Goal: Transaction & Acquisition: Purchase product/service

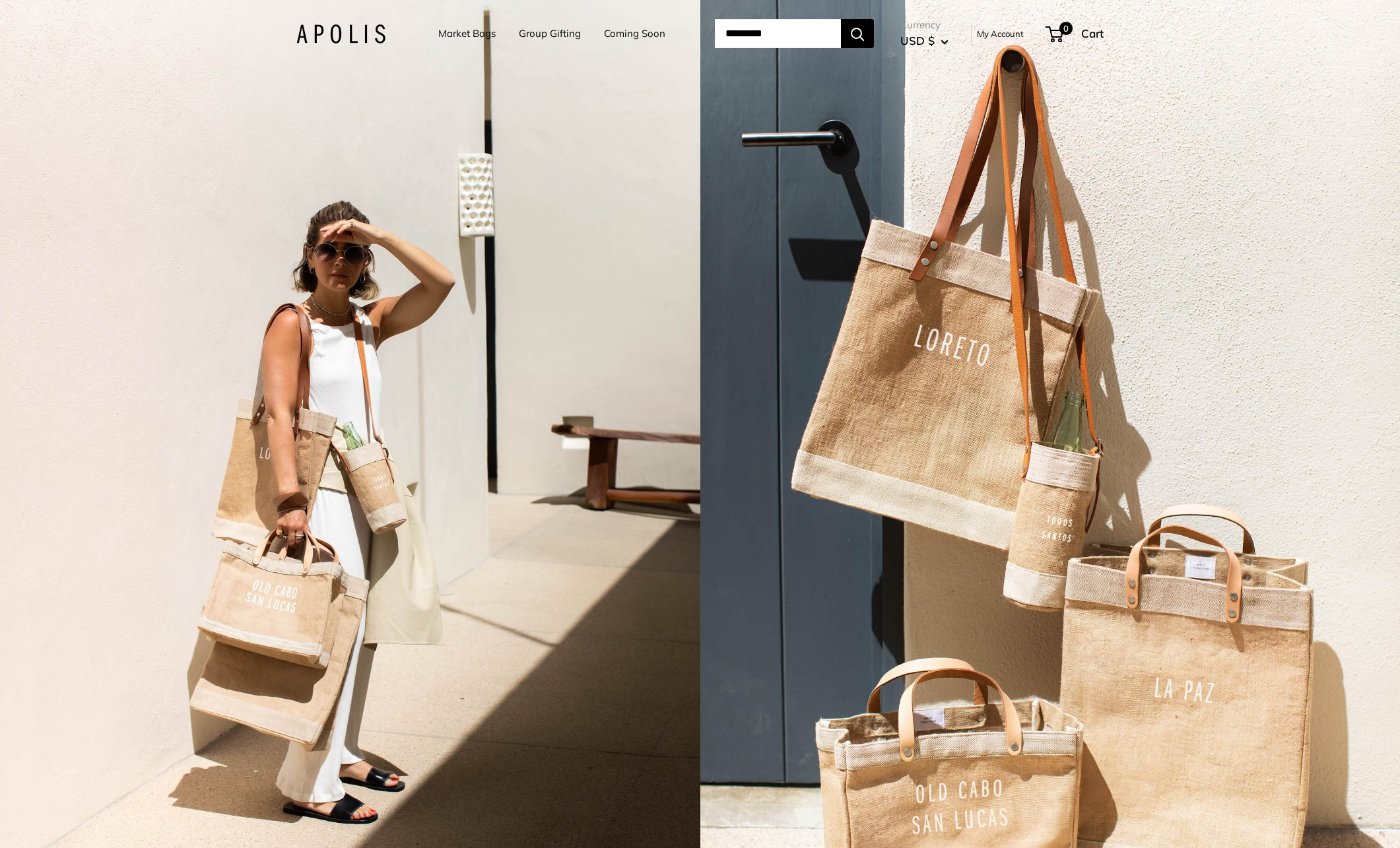
scroll to position [1, 0]
click at [448, 36] on link "Market Bags" at bounding box center [467, 34] width 57 height 19
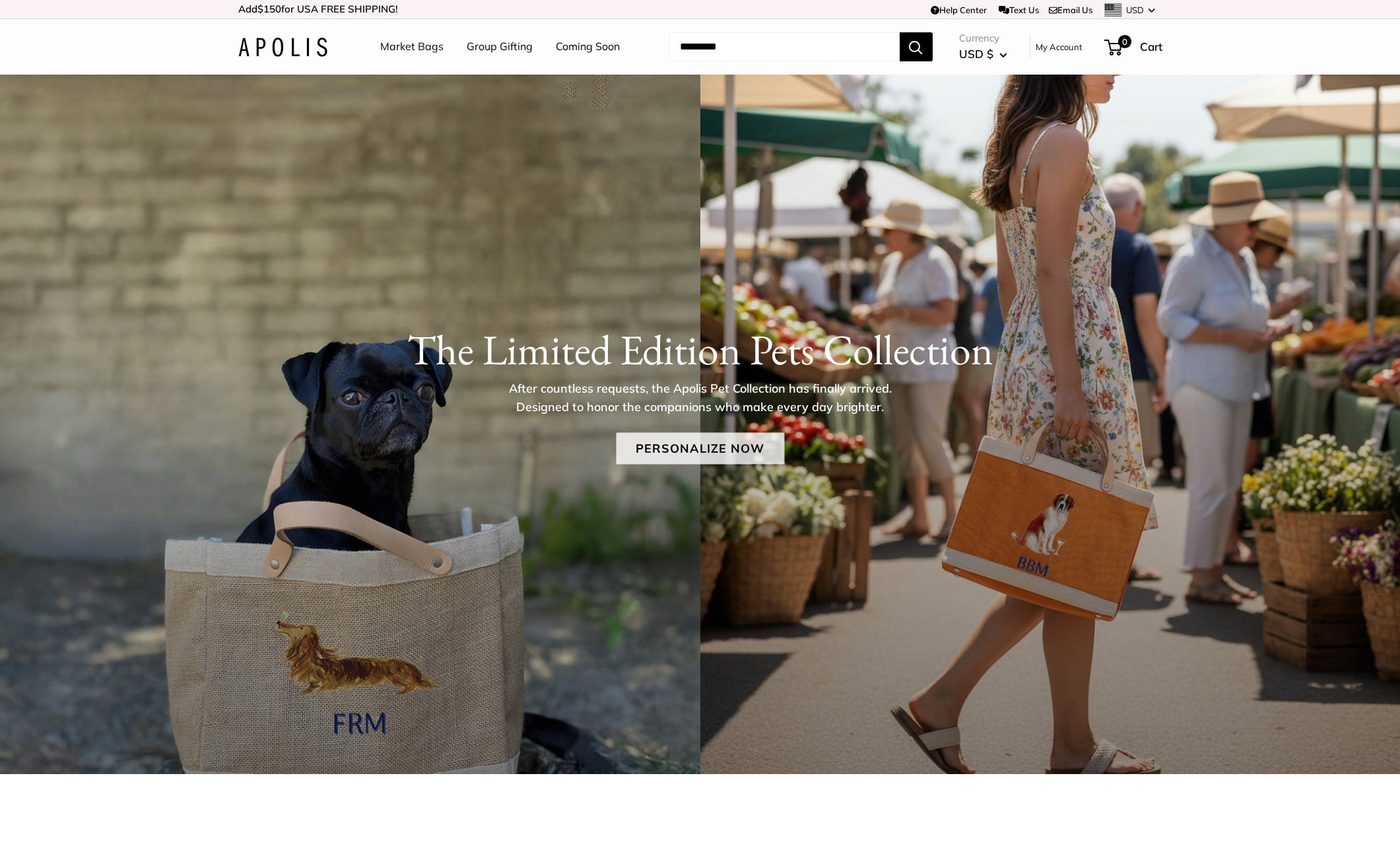
click at [719, 443] on link "Personalize Now" at bounding box center [699, 449] width 168 height 31
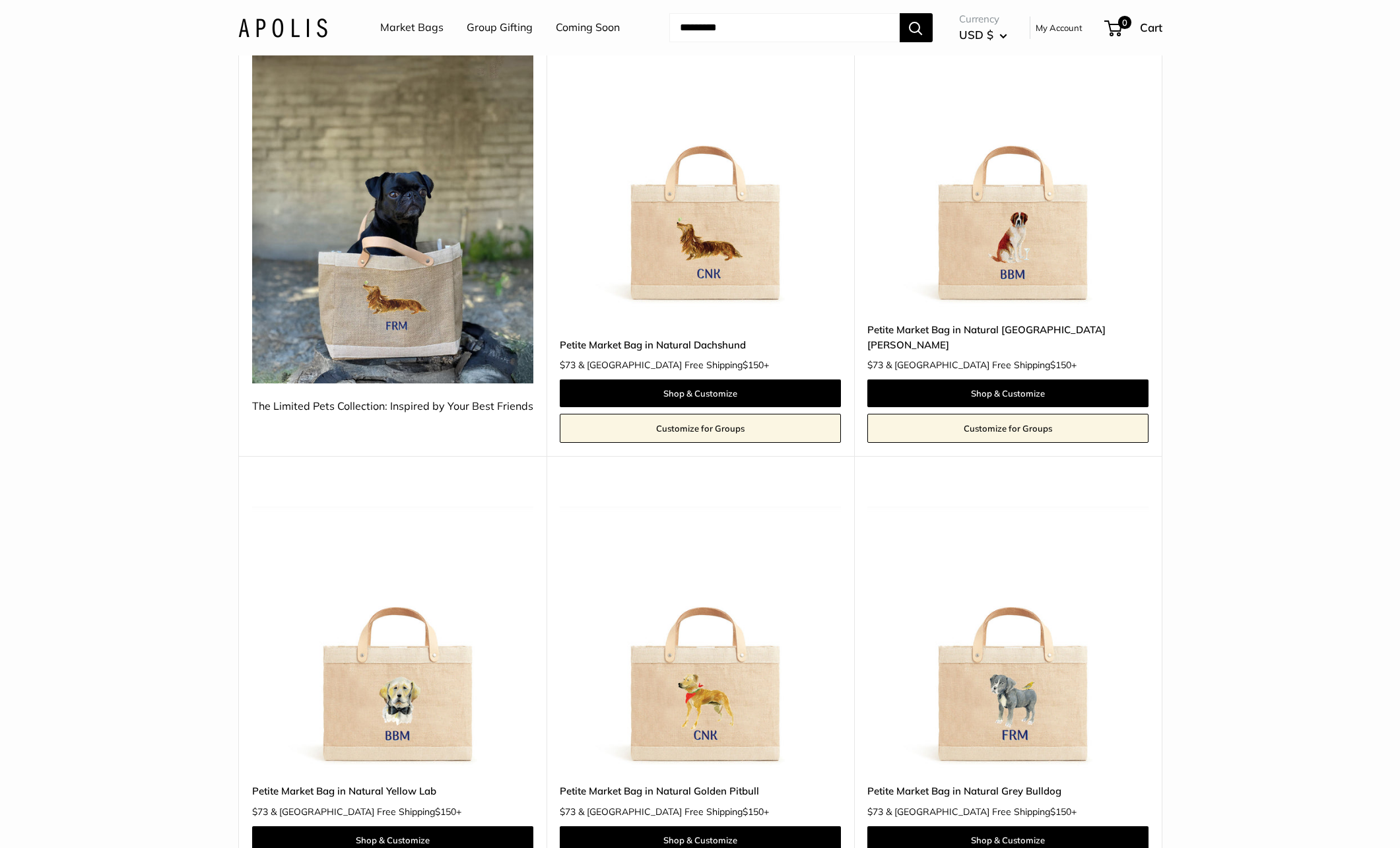
scroll to position [220, 0]
click at [0, 0] on img at bounding box center [0, 0] width 0 height 0
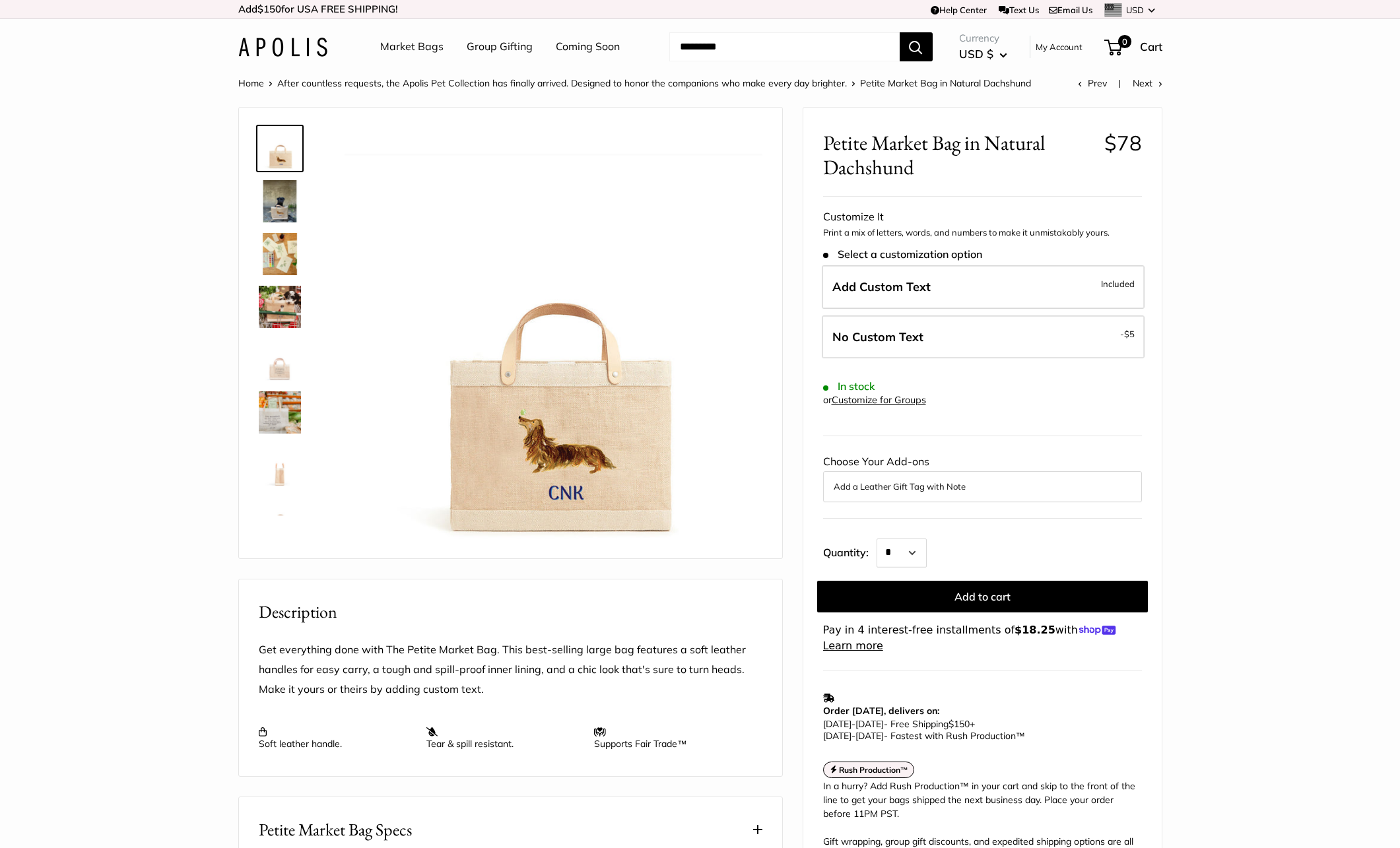
scroll to position [23, 0]
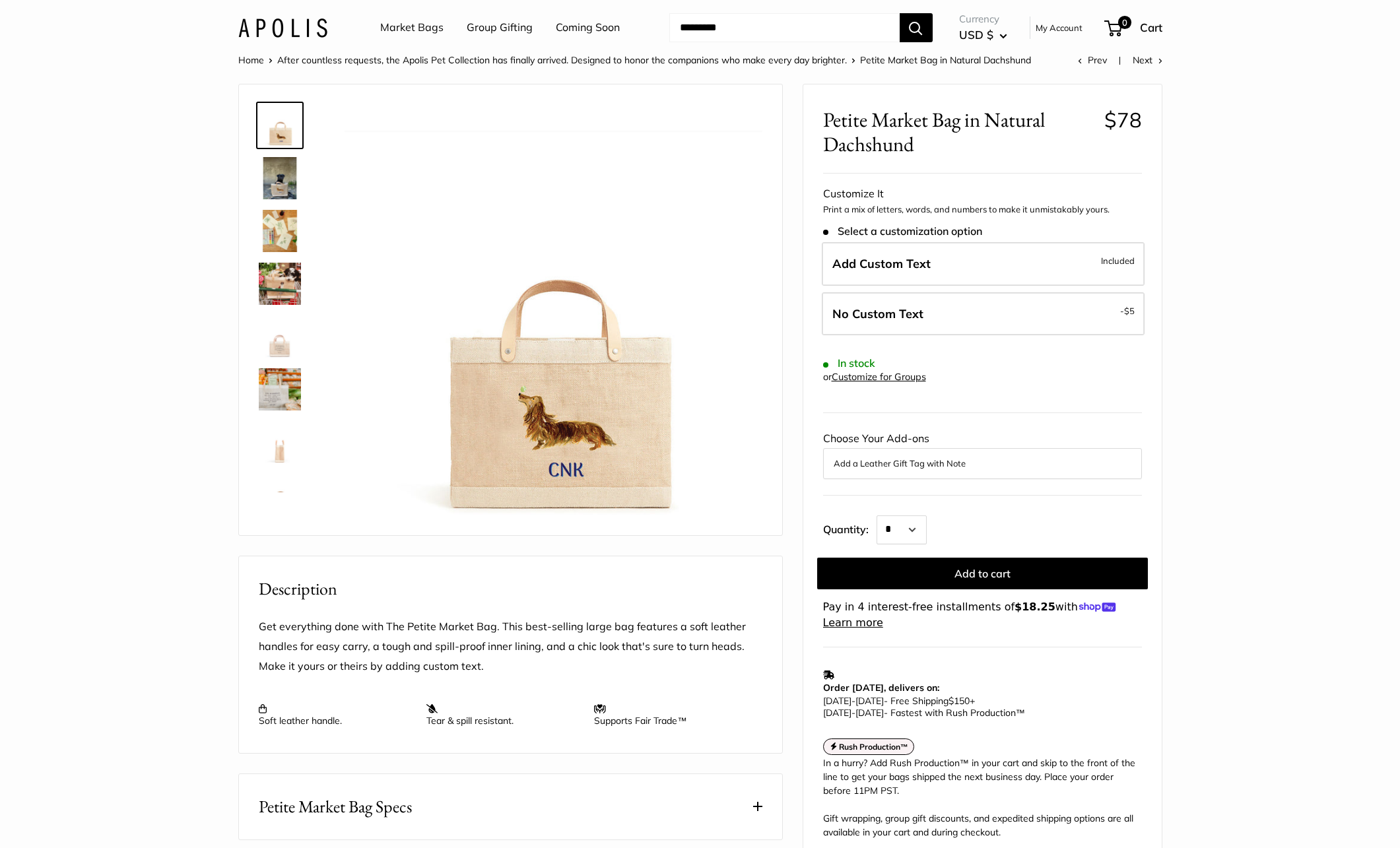
click at [278, 273] on img at bounding box center [279, 283] width 42 height 42
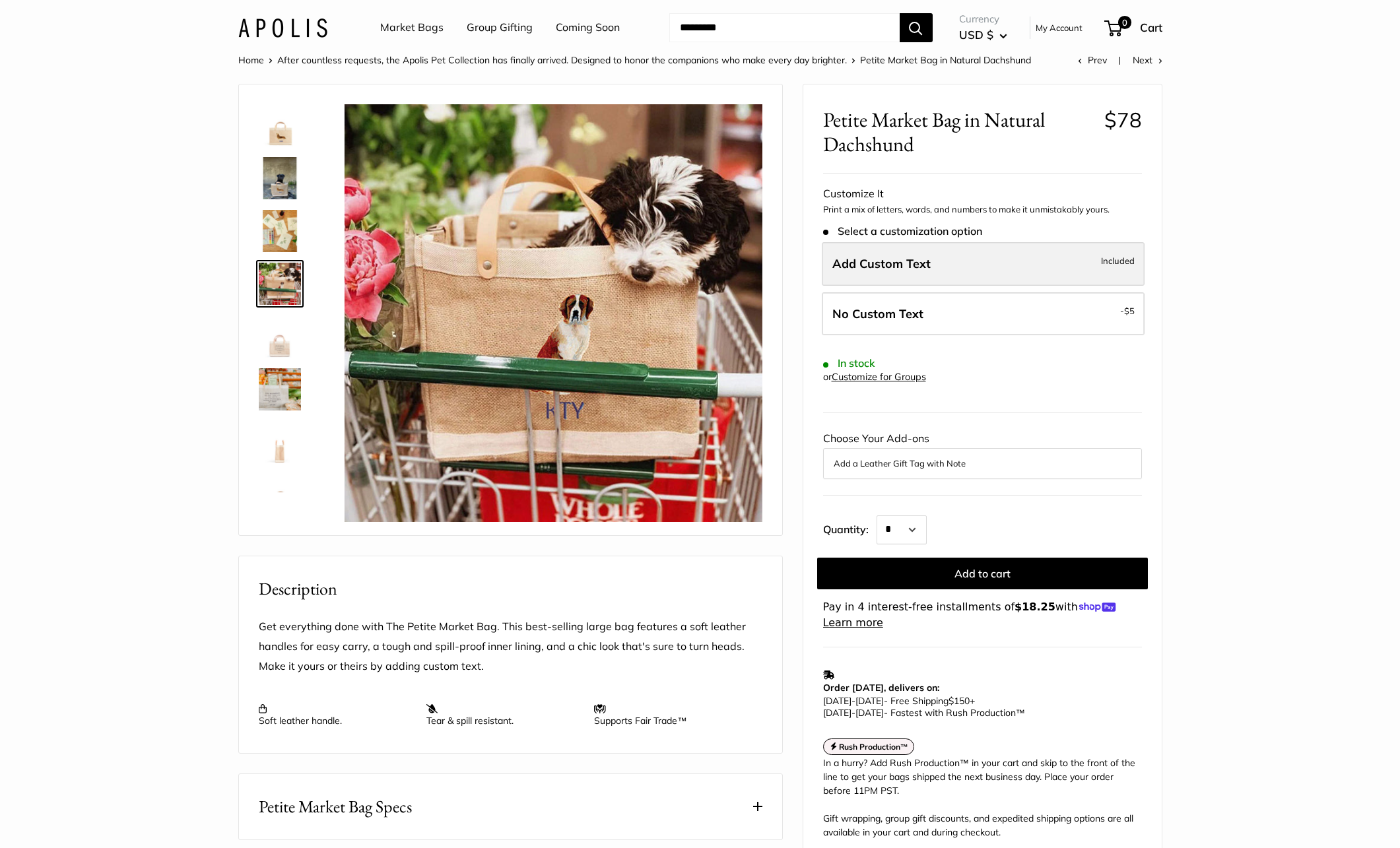
click at [897, 264] on span "Add Custom Text" at bounding box center [881, 263] width 98 height 15
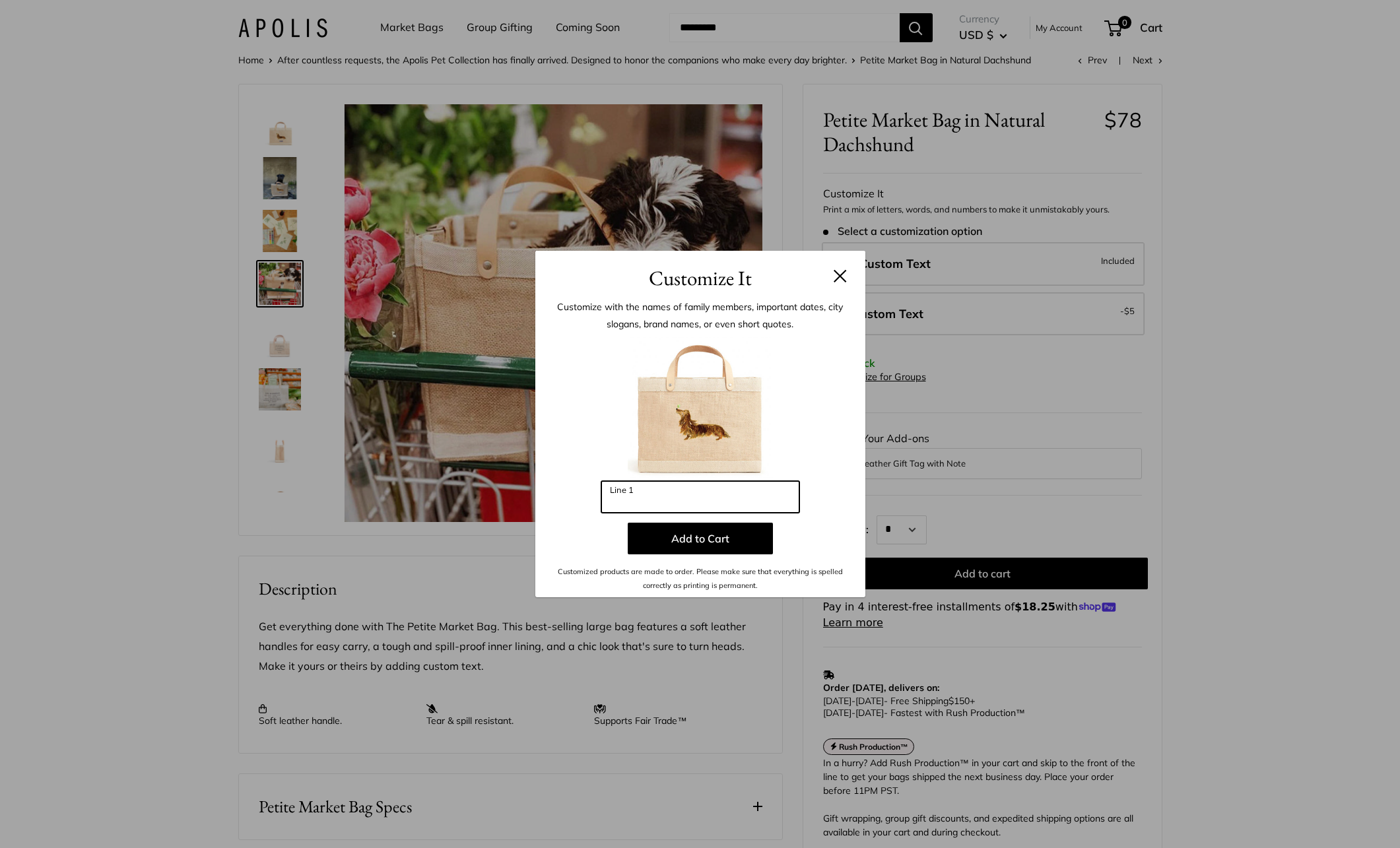
click at [669, 497] on input "Line 1" at bounding box center [700, 497] width 198 height 31
type input "***"
click at [683, 543] on button "Add to Cart" at bounding box center [700, 538] width 145 height 31
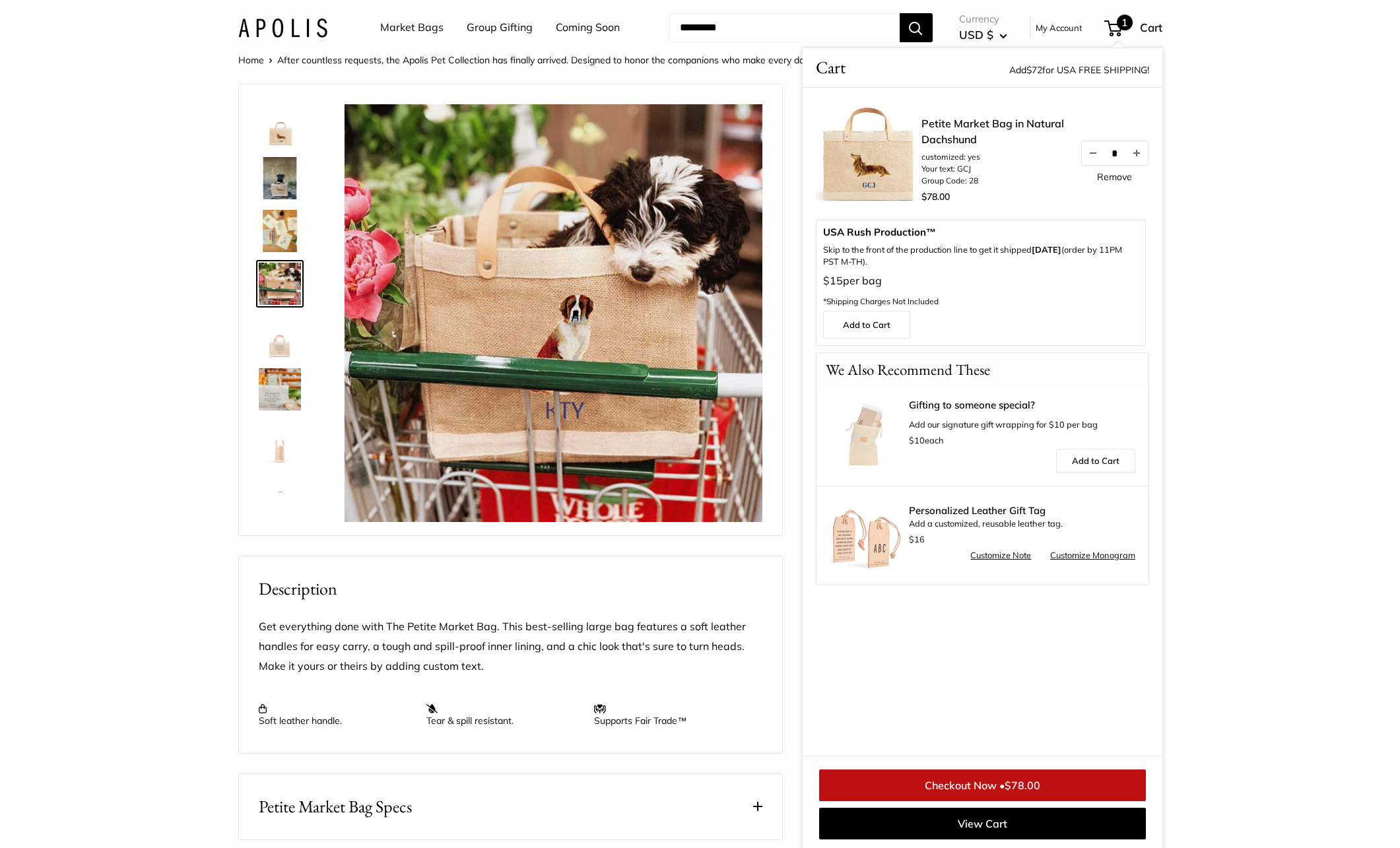
click at [419, 29] on link "Market Bags" at bounding box center [412, 28] width 64 height 20
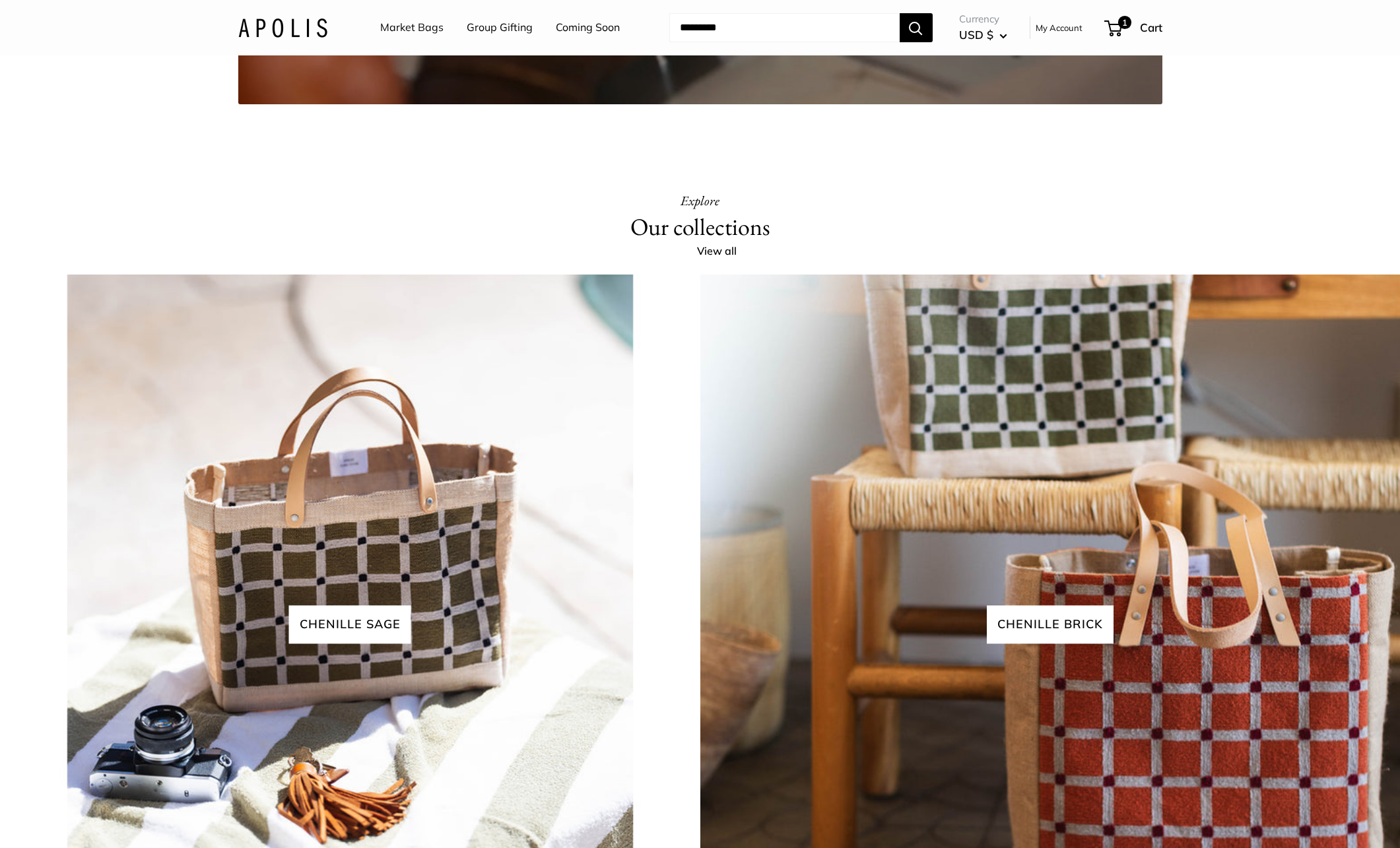
scroll to position [2694, 0]
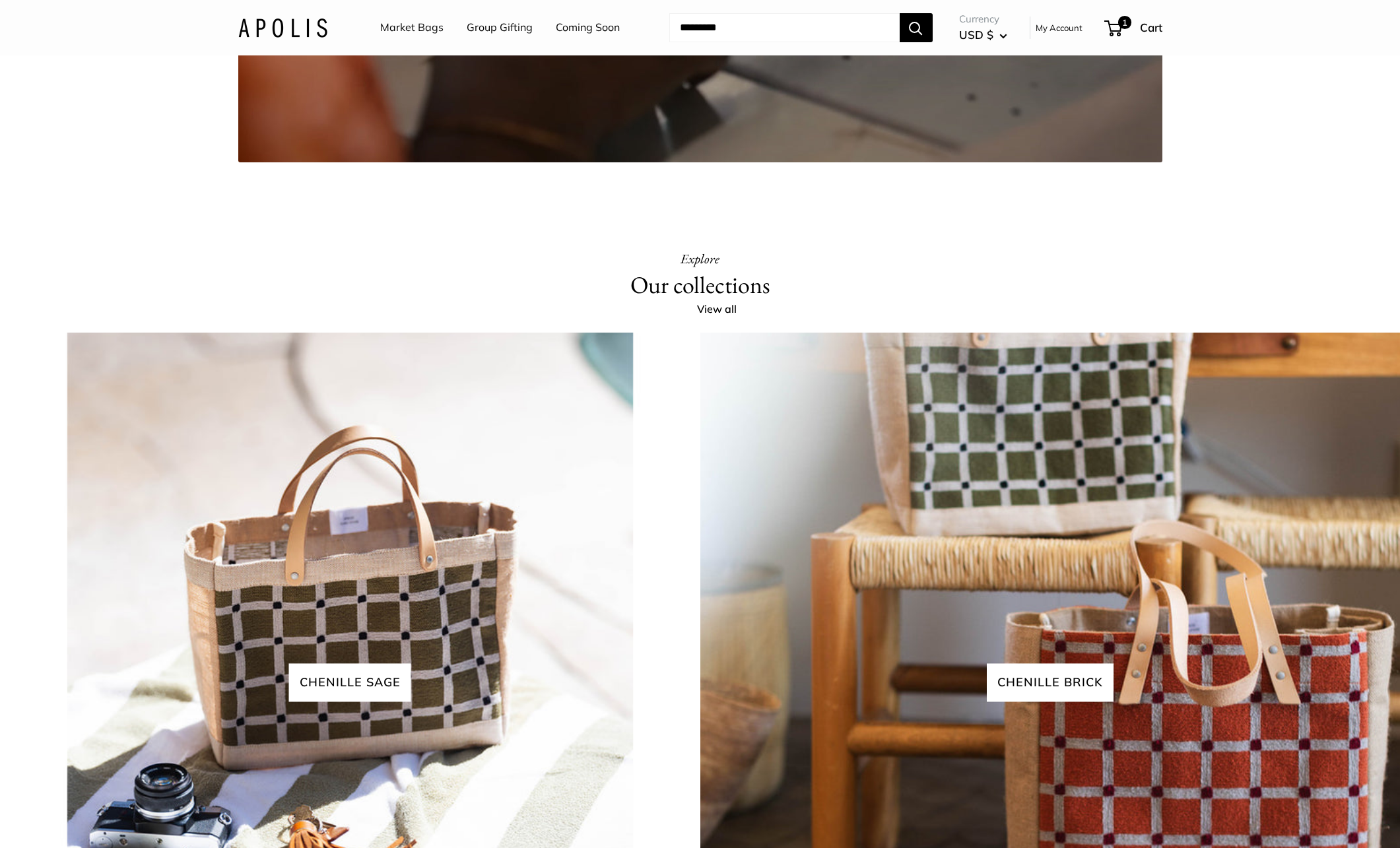
click at [416, 29] on link "Market Bags" at bounding box center [412, 28] width 64 height 20
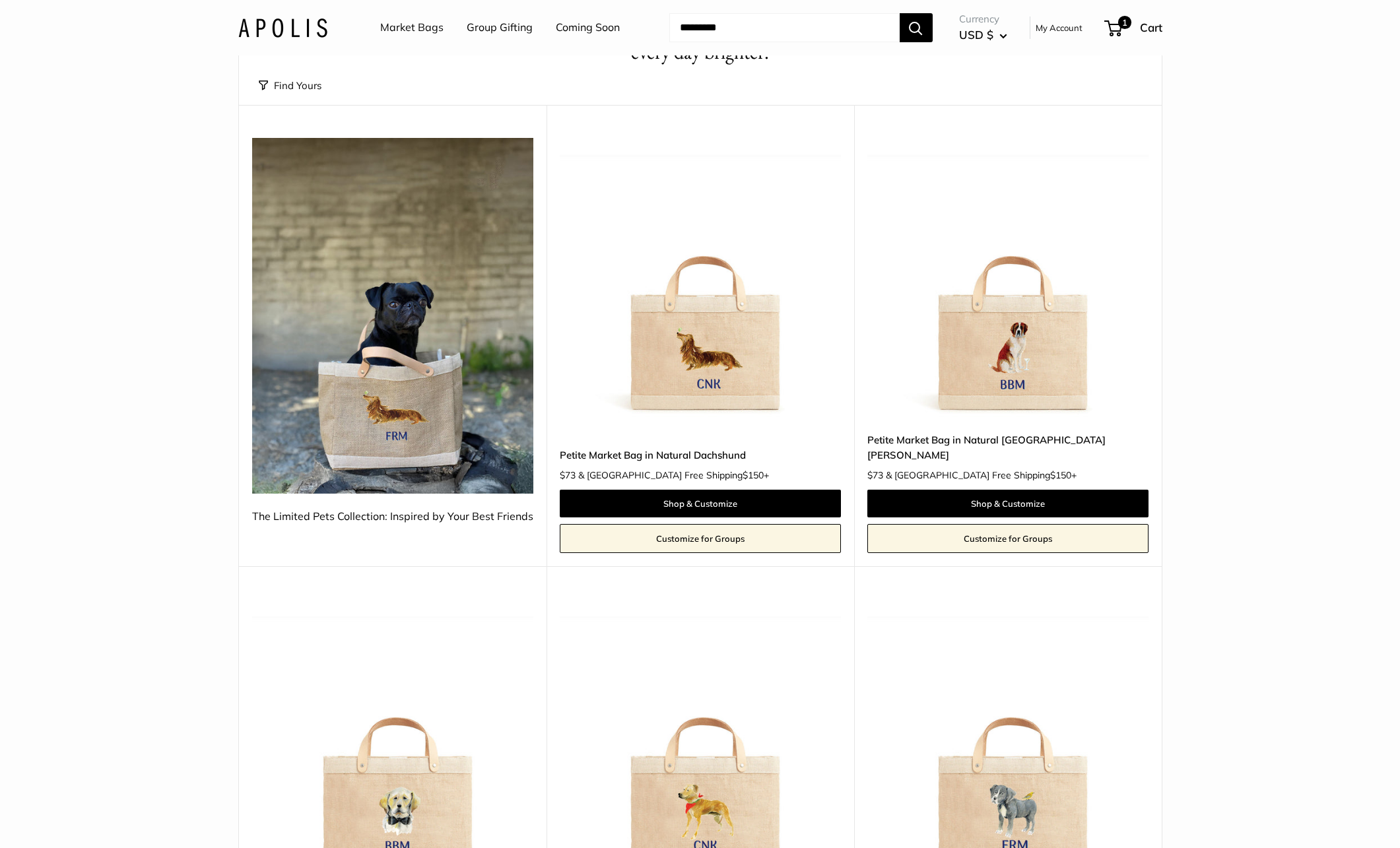
scroll to position [107, 0]
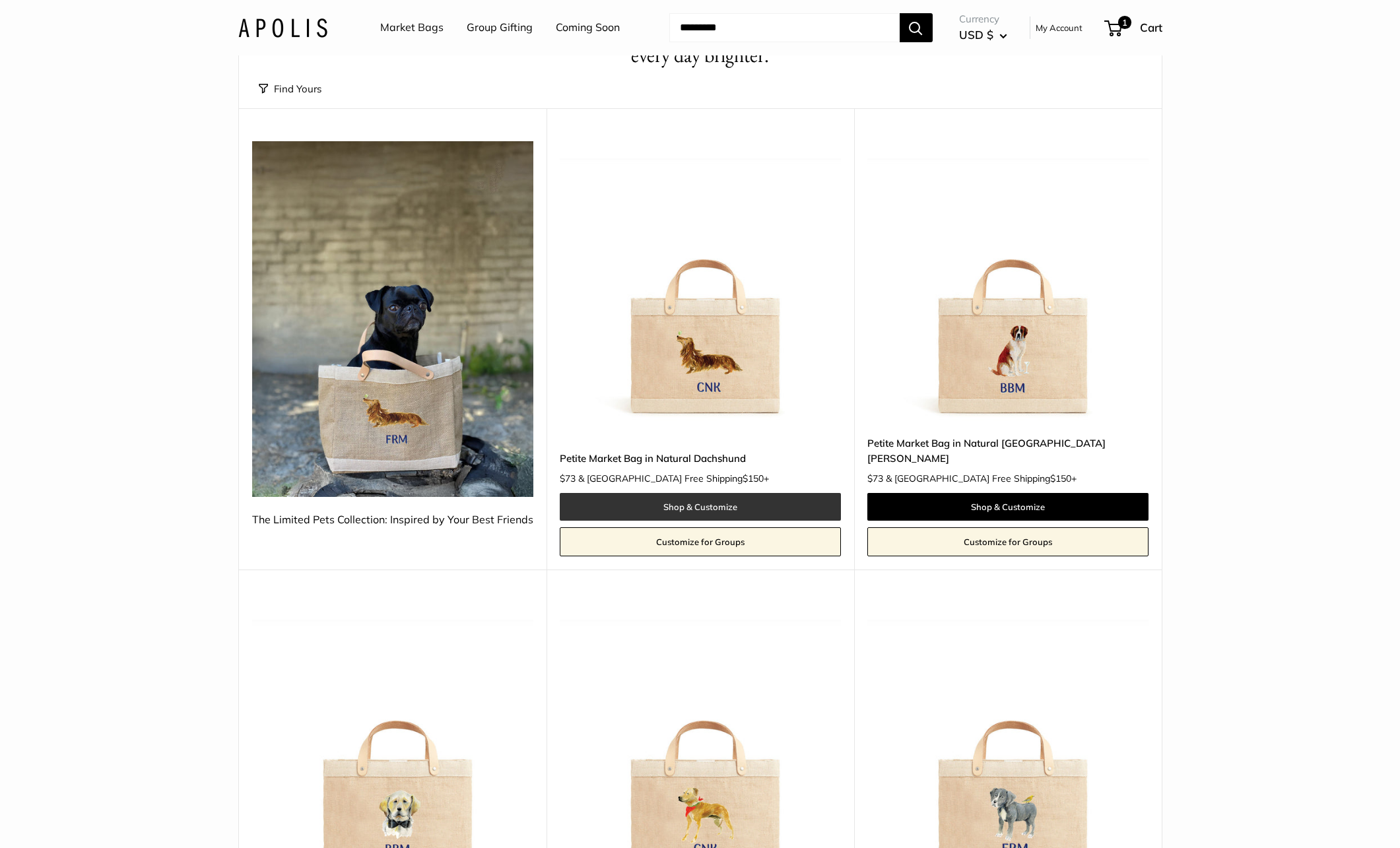
click at [666, 493] on link "Shop & Customize" at bounding box center [700, 507] width 281 height 28
click at [699, 493] on link "Shop & Customize" at bounding box center [700, 507] width 281 height 28
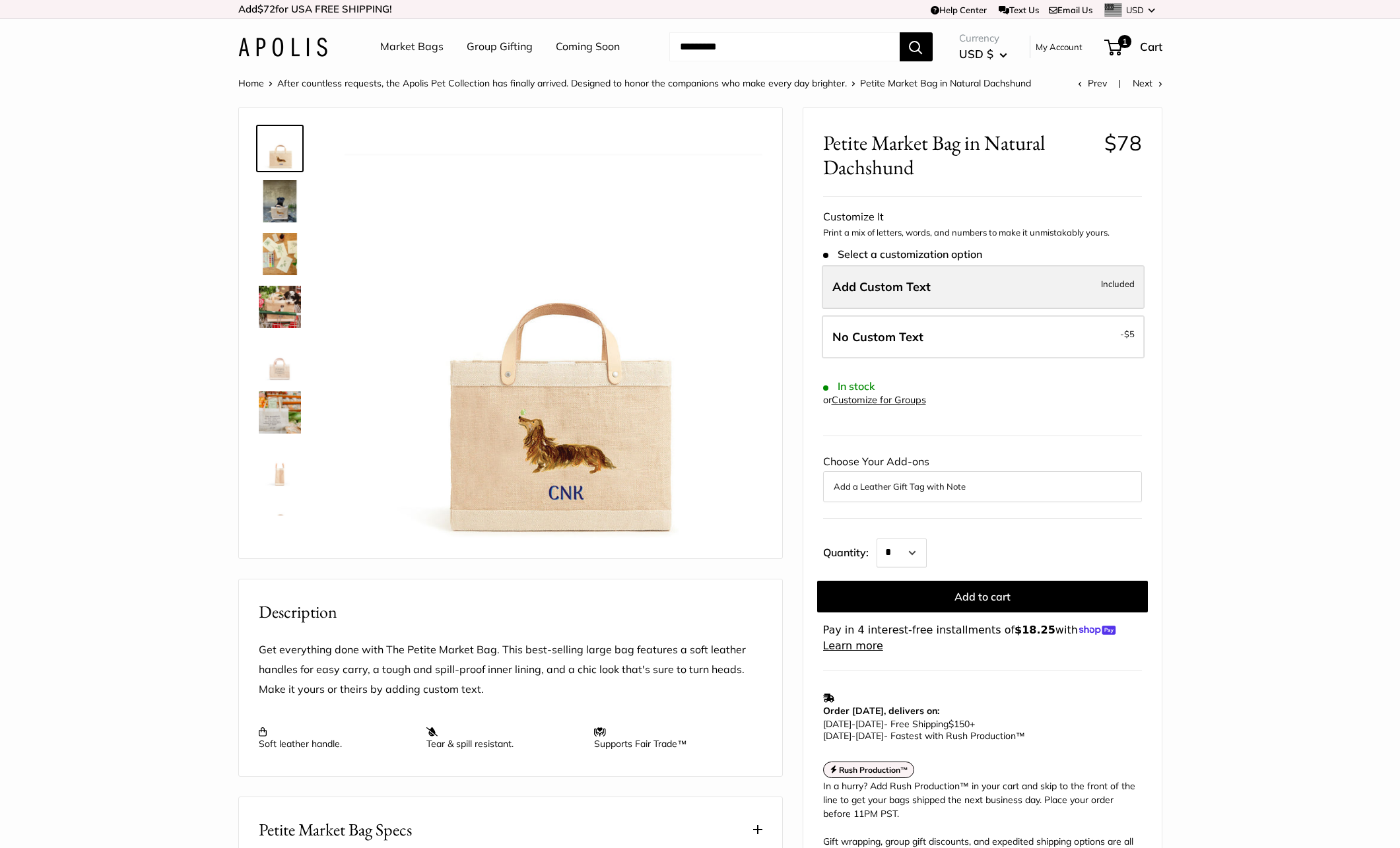
click at [888, 291] on span "Add Custom Text" at bounding box center [881, 286] width 98 height 15
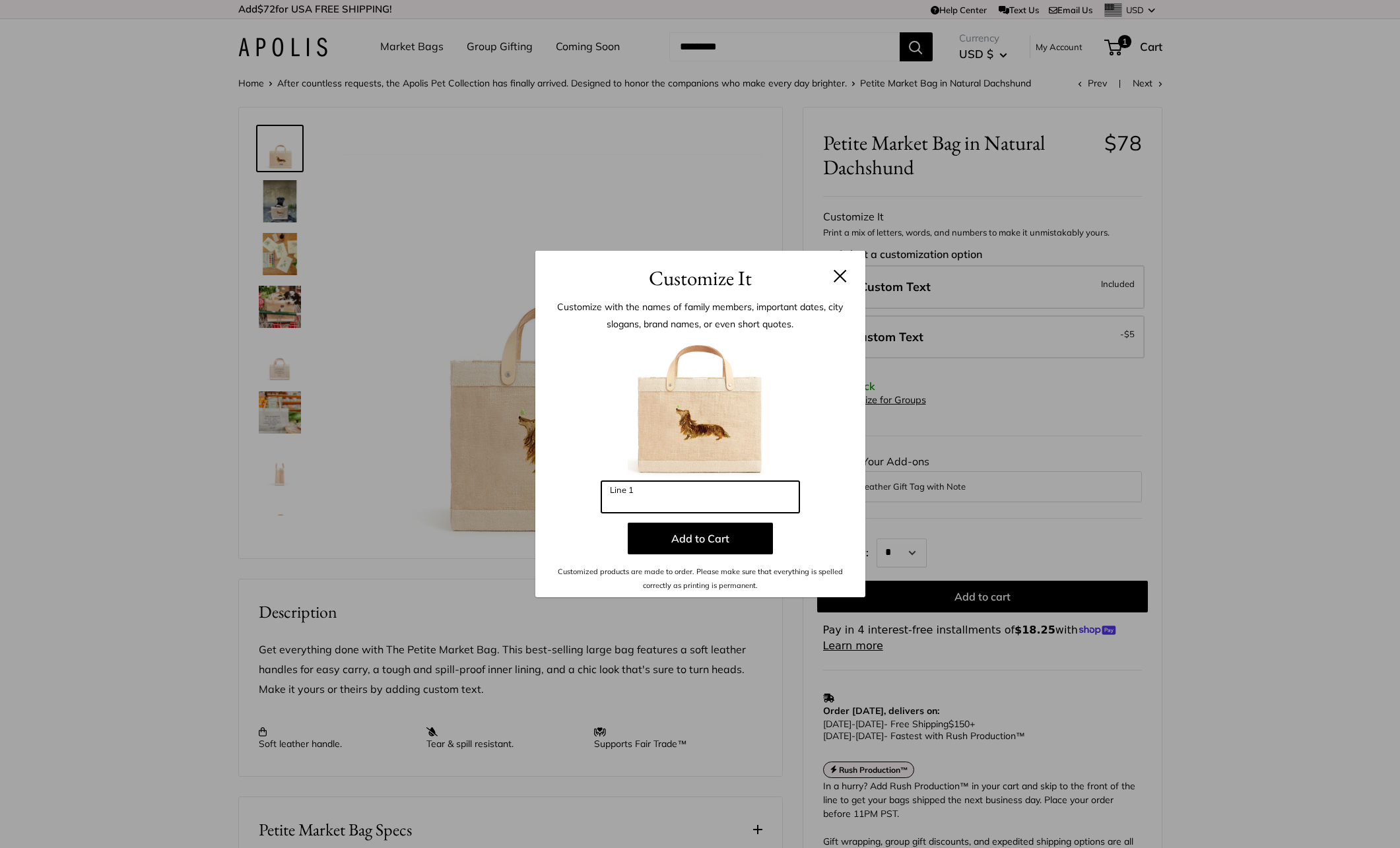
click at [658, 497] on input "Line 1" at bounding box center [700, 497] width 198 height 31
type input "***"
click at [681, 537] on button "Add to Cart" at bounding box center [700, 538] width 145 height 31
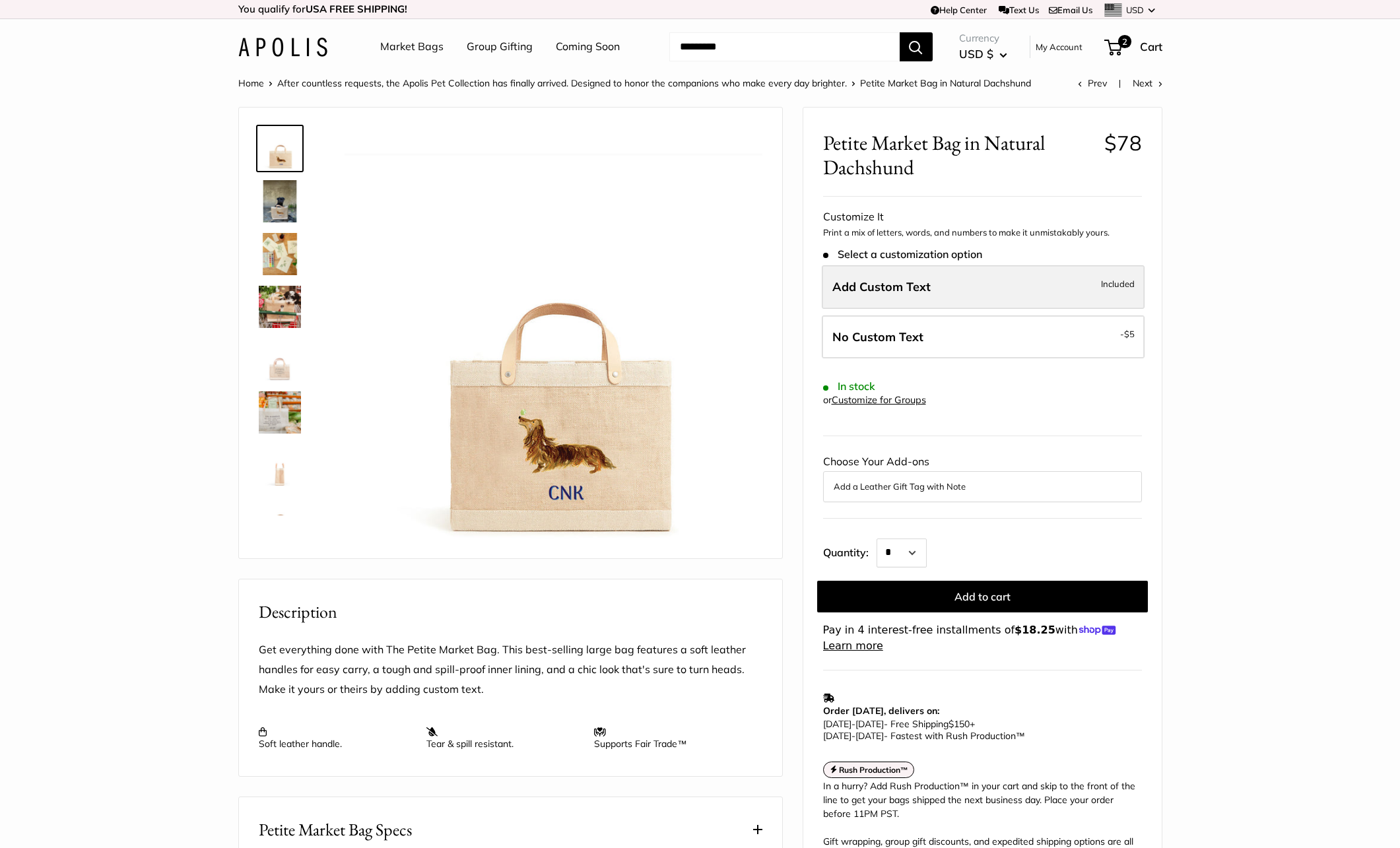
click at [908, 291] on span "Add Custom Text" at bounding box center [881, 286] width 98 height 15
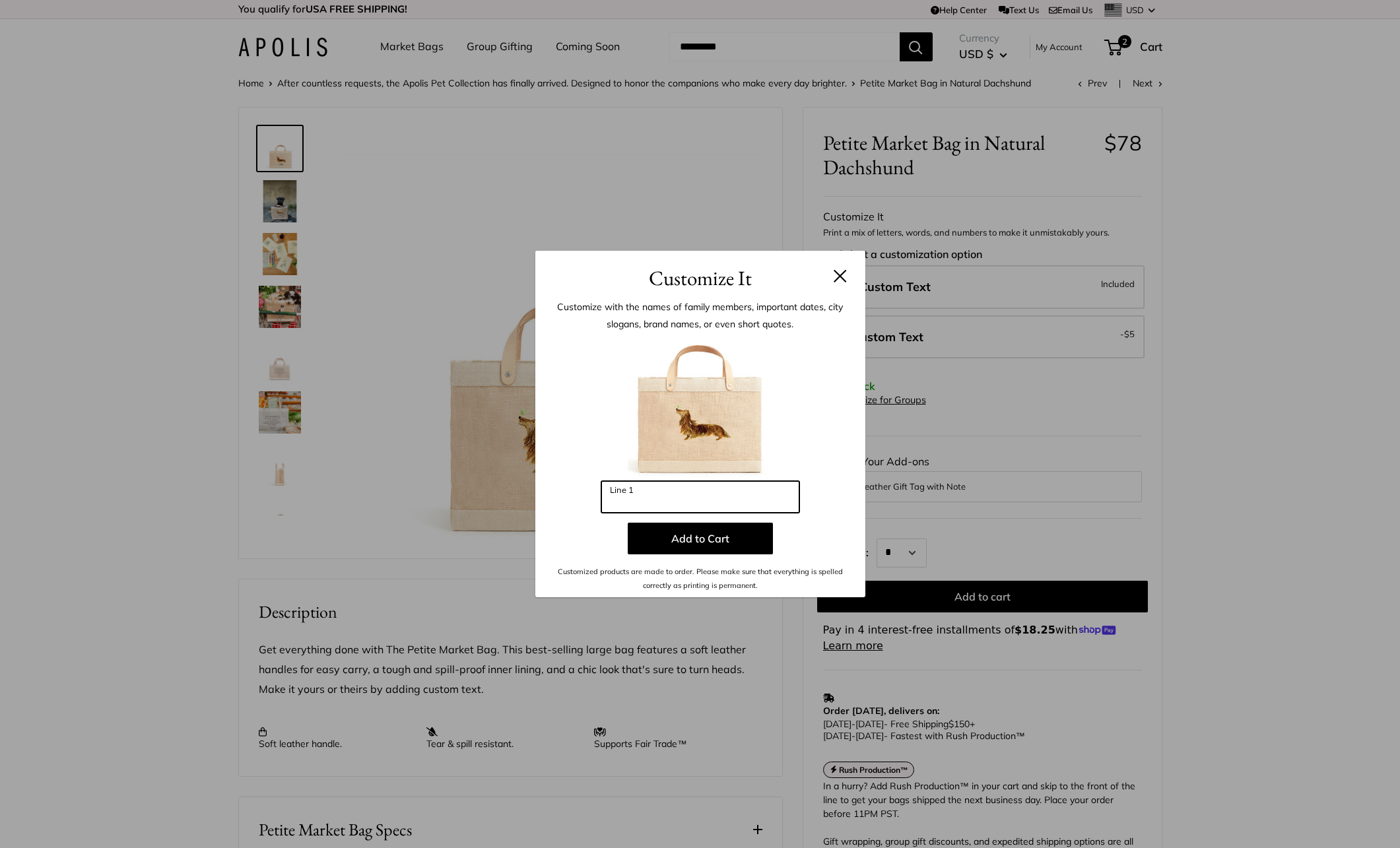
click at [663, 497] on input "Line 1" at bounding box center [700, 497] width 198 height 31
type input "***"
click at [682, 543] on button "Add to Cart" at bounding box center [700, 538] width 145 height 31
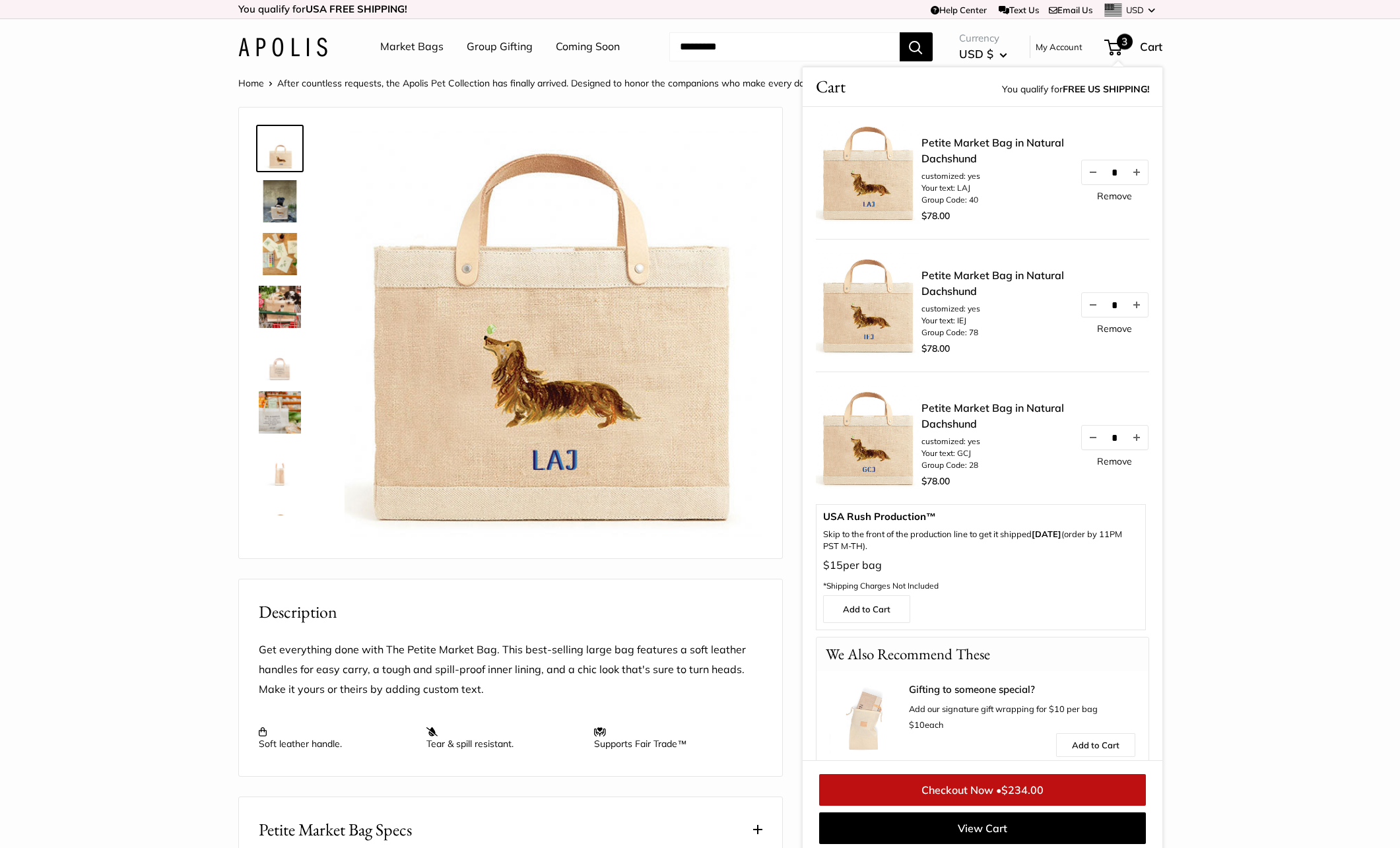
click at [913, 791] on link "Checkout Now • $234.00" at bounding box center [982, 790] width 326 height 31
